Goal: Transaction & Acquisition: Purchase product/service

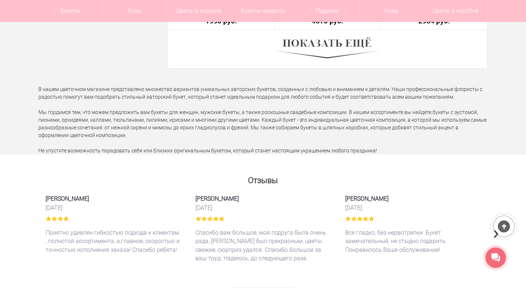
scroll to position [2157, 0]
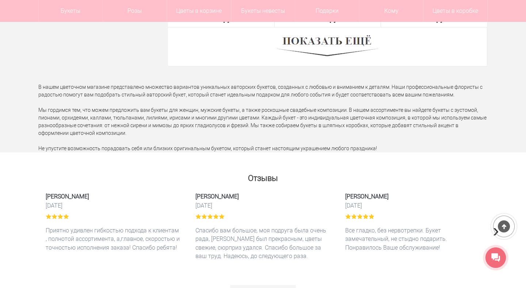
drag, startPoint x: 378, startPoint y: 150, endPoint x: 2, endPoint y: 87, distance: 381.3
copy div "В нашем цветочном магазине представлено множество вариантов уникальных авторски…"
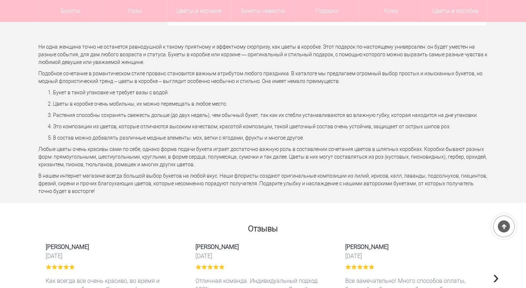
scroll to position [2202, 0]
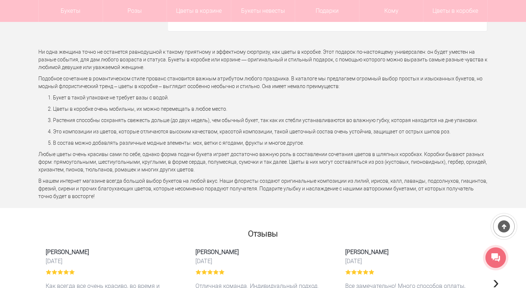
drag, startPoint x: 85, startPoint y: 197, endPoint x: 35, endPoint y: 54, distance: 151.1
click at [35, 54] on div "Ни одна женщина точно не останется равнодушной к такому приятному и эффектному …" at bounding box center [263, 128] width 460 height 160
copy div "Ни одна женщина точно не останется равнодушной к такому приятному и эффектному …"
